Goal: Transaction & Acquisition: Purchase product/service

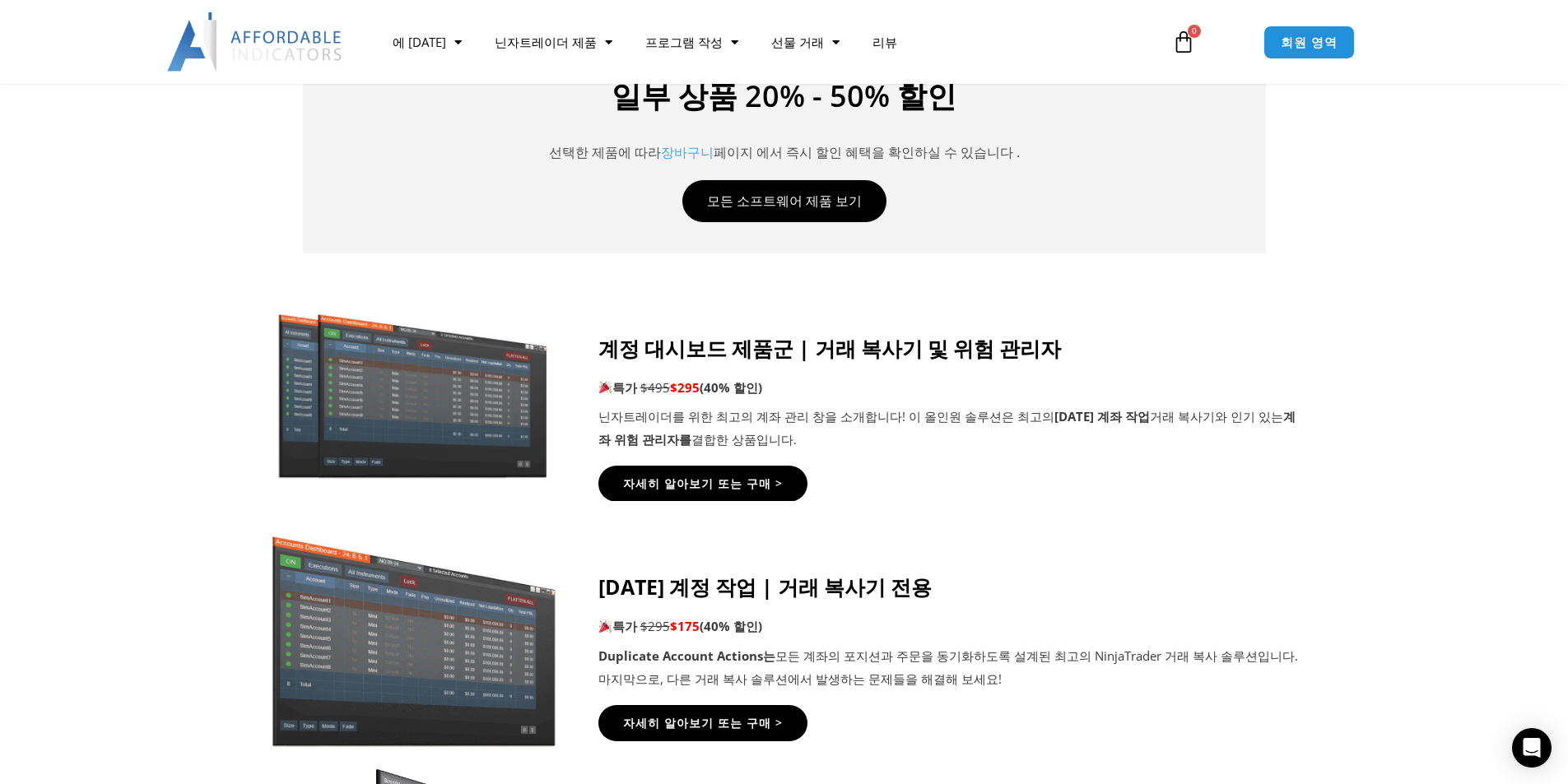
scroll to position [740, 0]
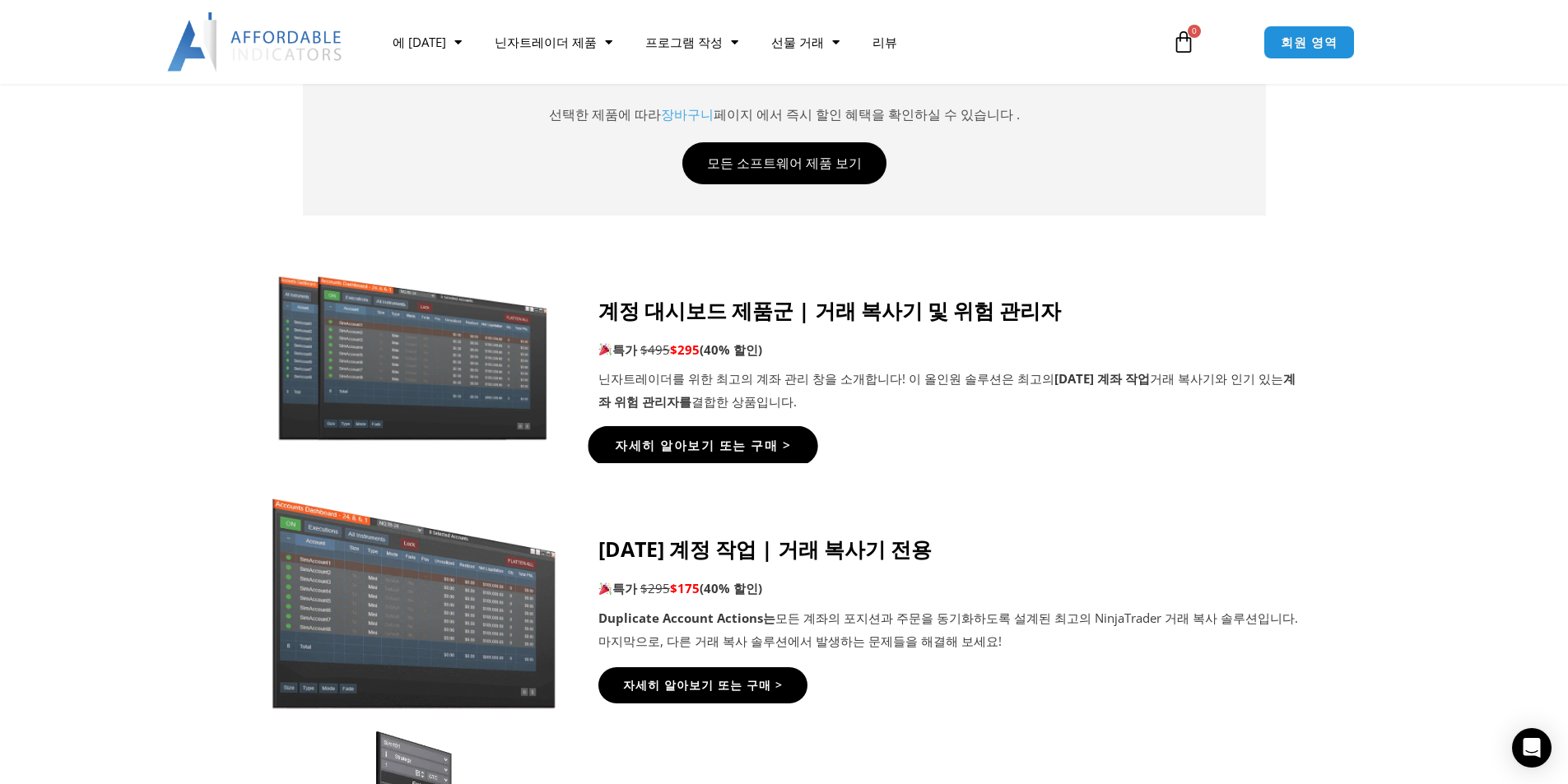
click at [699, 448] on font "자세히 알아보기 또는 구매 >" at bounding box center [702, 445] width 175 height 17
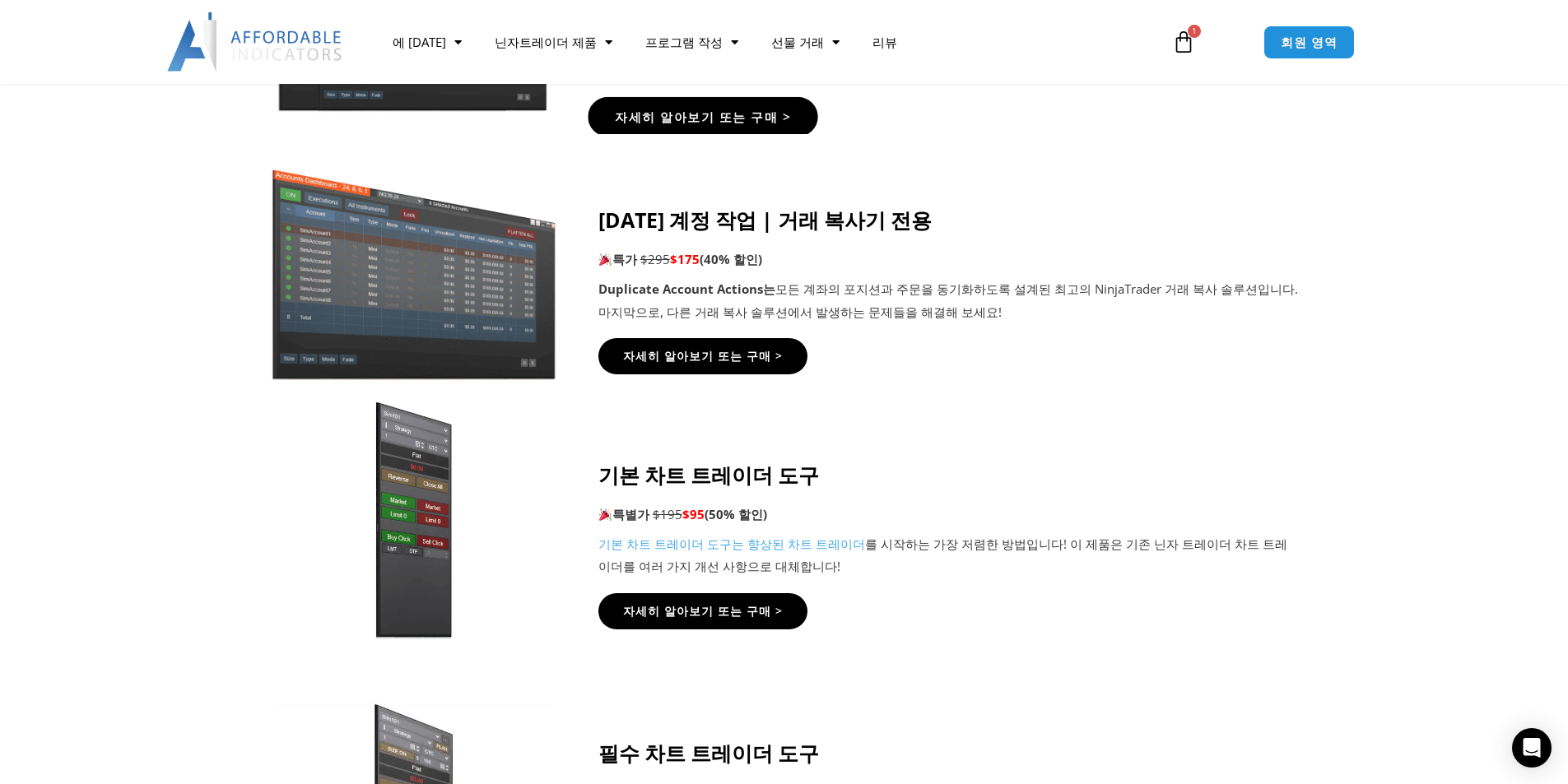
scroll to position [659, 0]
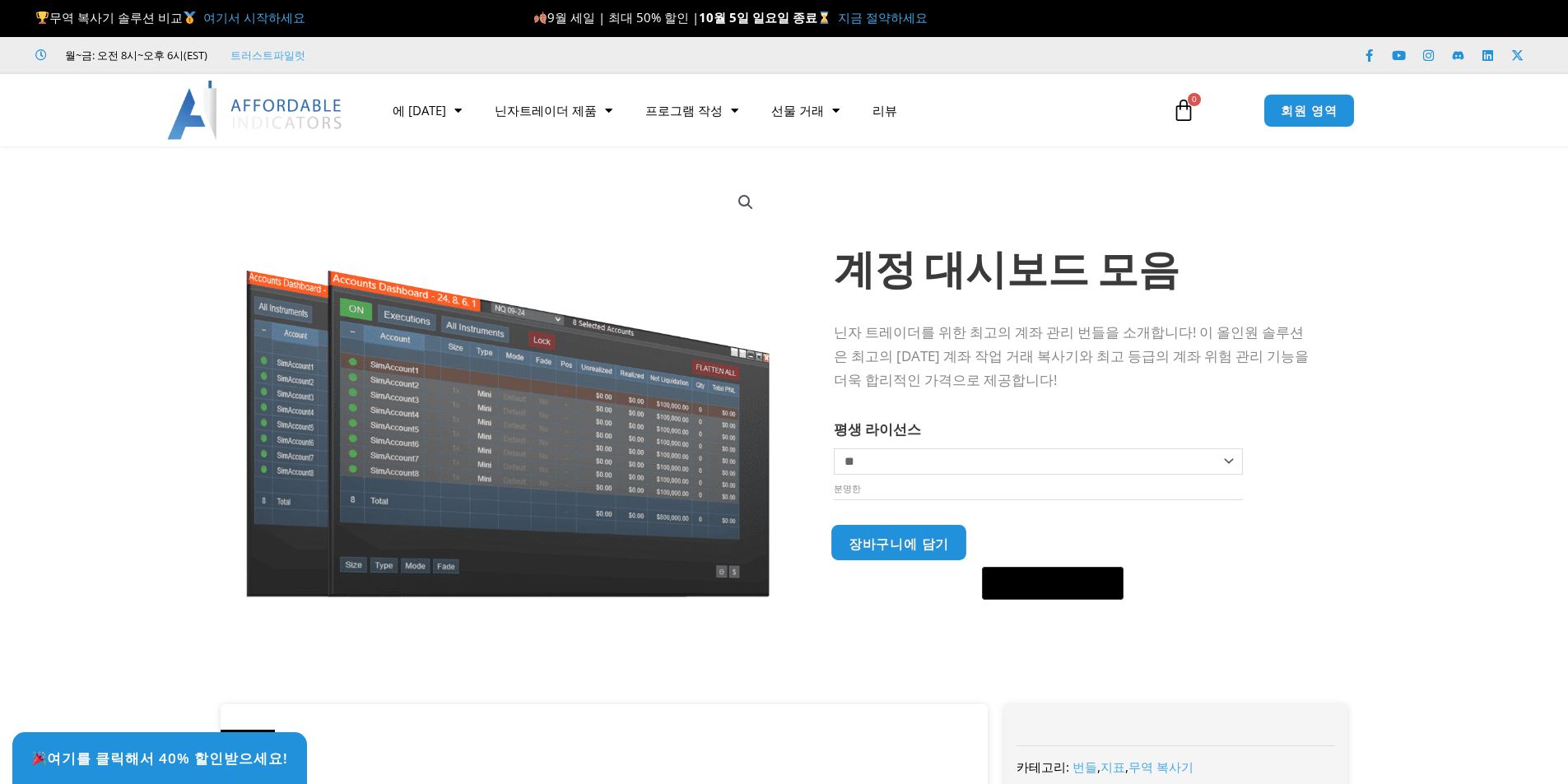
drag, startPoint x: 0, startPoint y: 0, endPoint x: 893, endPoint y: 556, distance: 1051.9
click at [893, 552] on font "장바구니에 담기" at bounding box center [899, 542] width 101 height 17
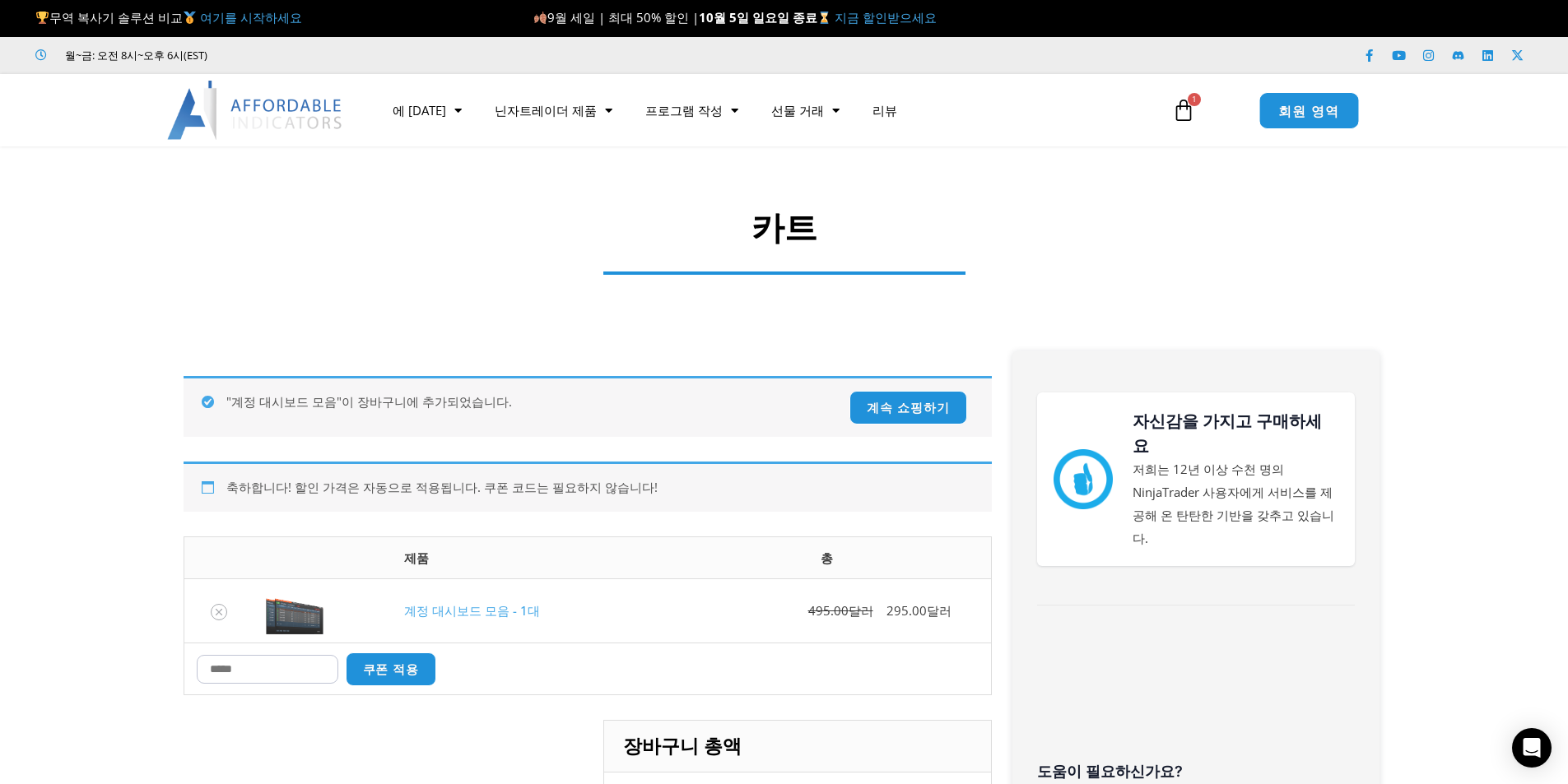
click at [1308, 105] on font "회원 영역" at bounding box center [1308, 109] width 61 height 18
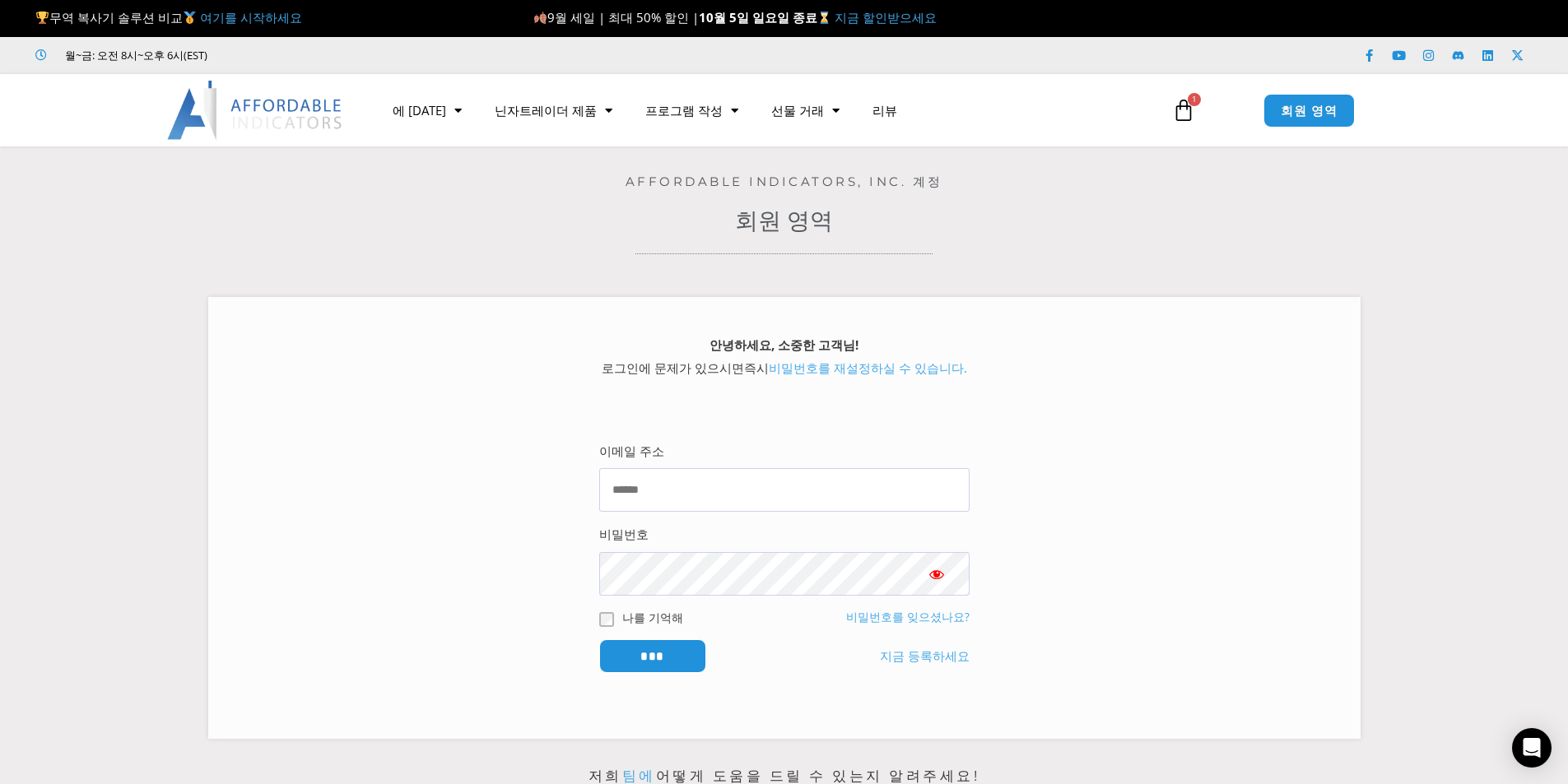
click at [1189, 114] on icon at bounding box center [1184, 110] width 23 height 23
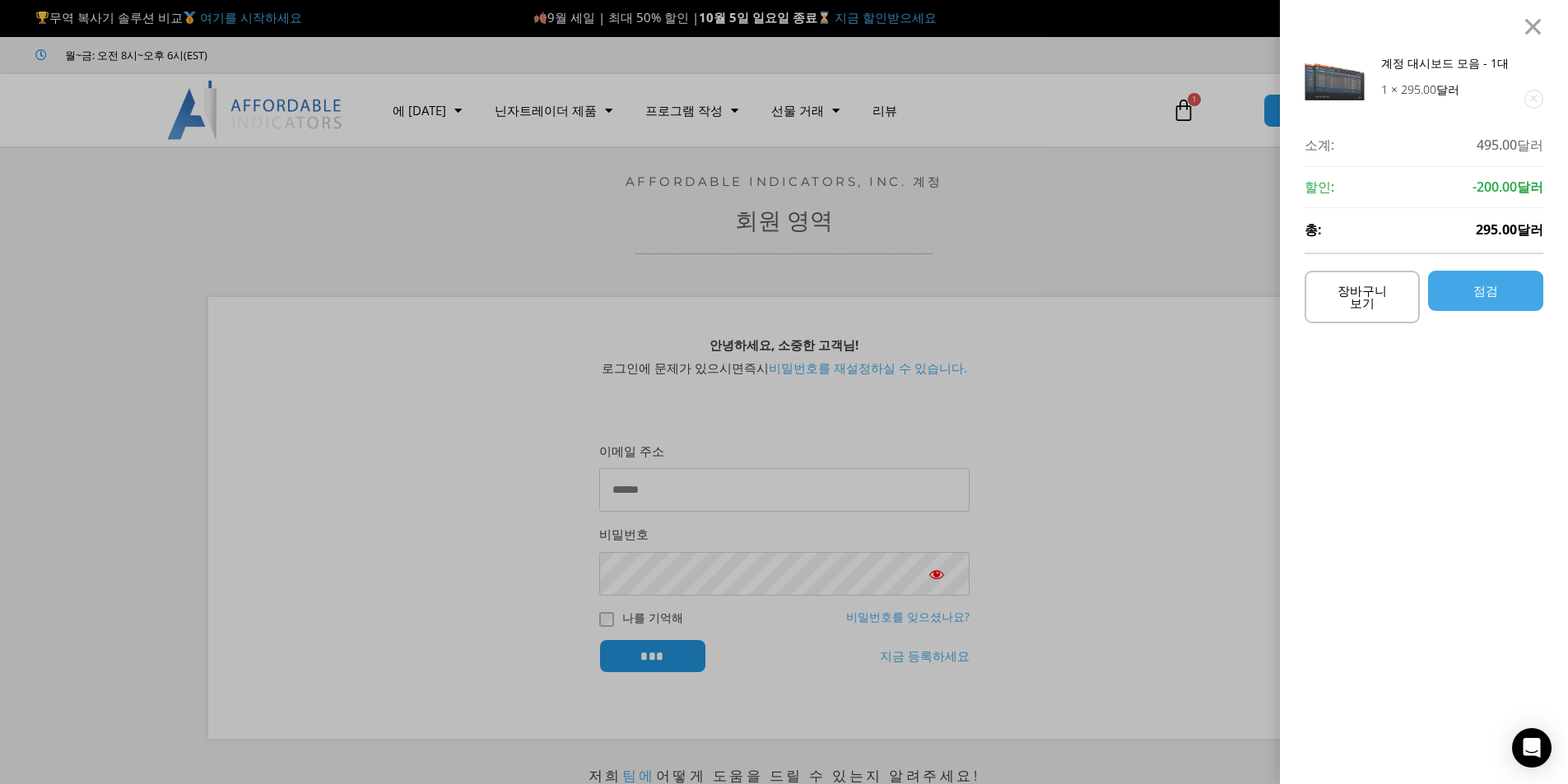
click at [1123, 222] on div "계정 대시보드 모음 - 1대 1 × 295.00 달러 소계: 495.00 달러 소계: 495.00달러 할인: -200.00달러 총: 295.0…" at bounding box center [784, 392] width 1568 height 784
